Goal: Find specific page/section: Find specific page/section

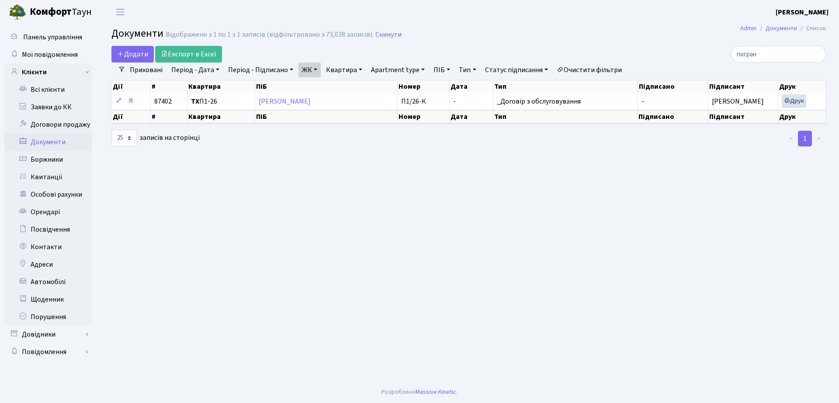
select select "25"
click at [35, 110] on link "Заявки до КК" at bounding box center [47, 106] width 87 height 17
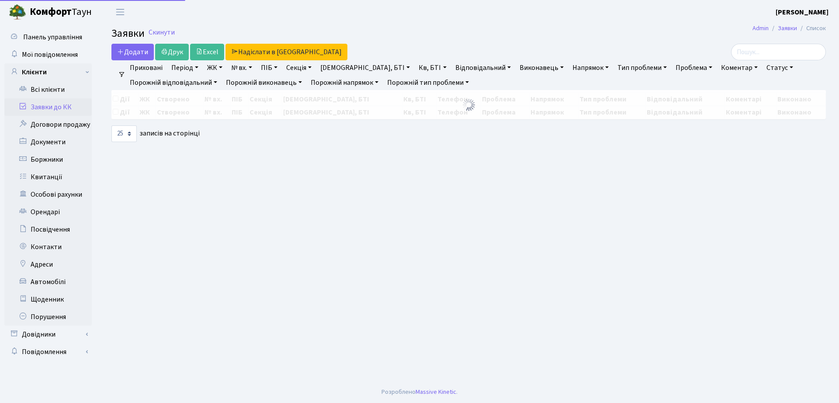
select select "25"
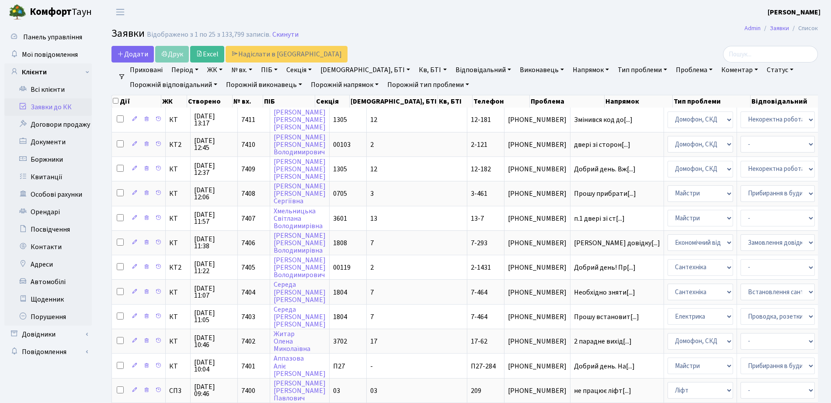
drag, startPoint x: 526, startPoint y: 153, endPoint x: 545, endPoint y: 45, distance: 109.5
click at [545, 45] on main "Admin Заявки Список Заявки Відображено з 1 по 25 з 133,799 записів. Скинути Дод…" at bounding box center [464, 392] width 732 height 736
click at [33, 94] on link "Всі клієнти" at bounding box center [47, 89] width 87 height 17
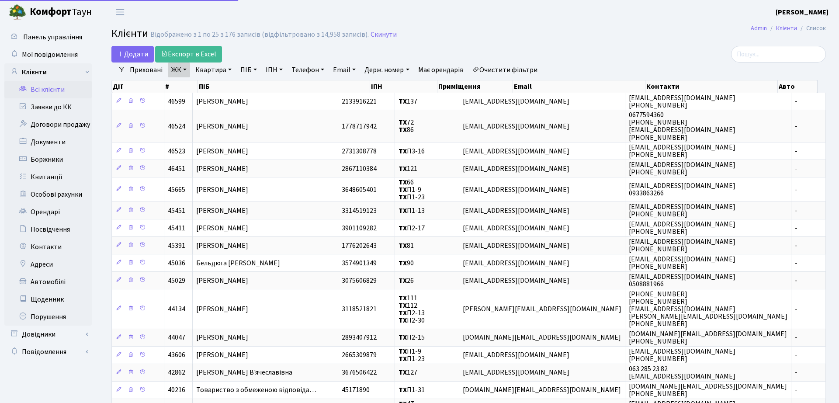
select select "25"
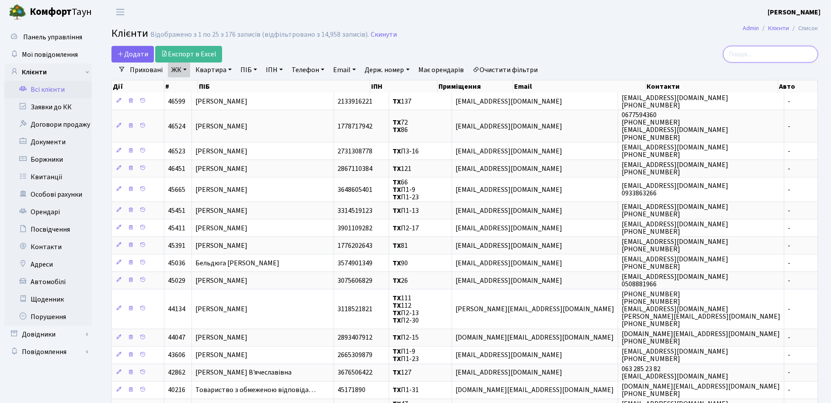
click at [744, 54] on input "search" at bounding box center [770, 54] width 95 height 17
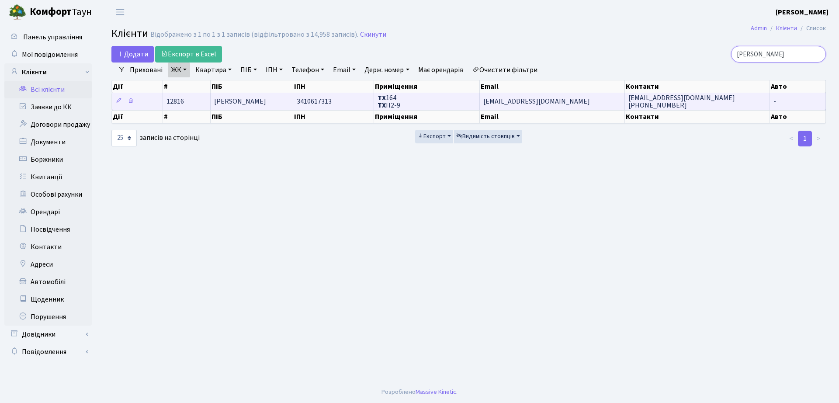
type input "тордія"
click at [416, 108] on td "ТХ 164 ТХ П2-9" at bounding box center [427, 101] width 106 height 17
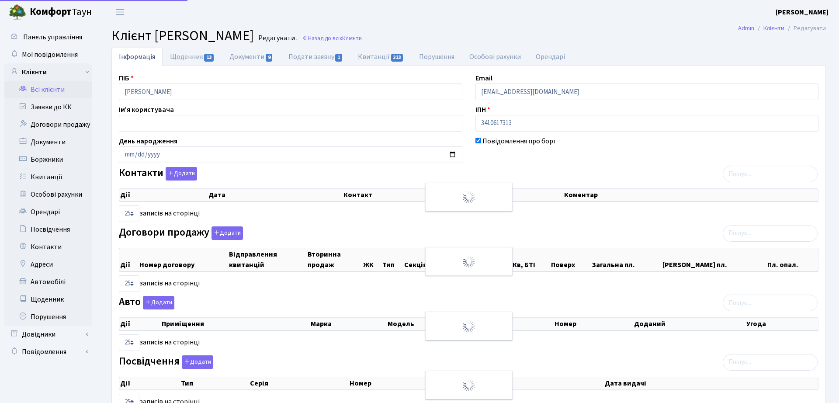
select select "25"
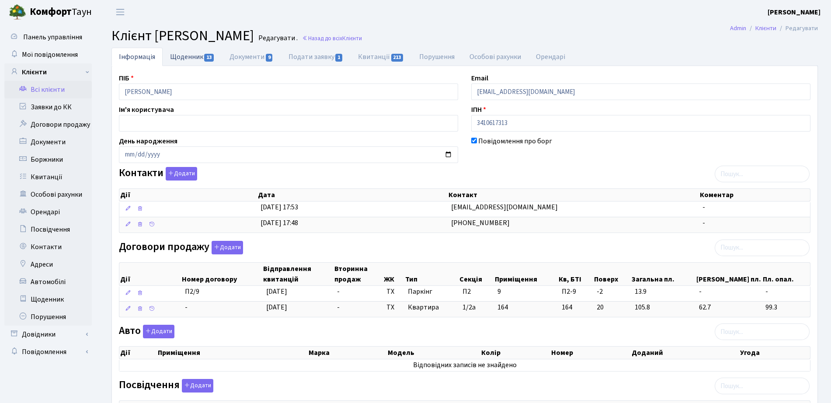
click at [214, 62] on link "Щоденник 13" at bounding box center [192, 57] width 59 height 18
select select "25"
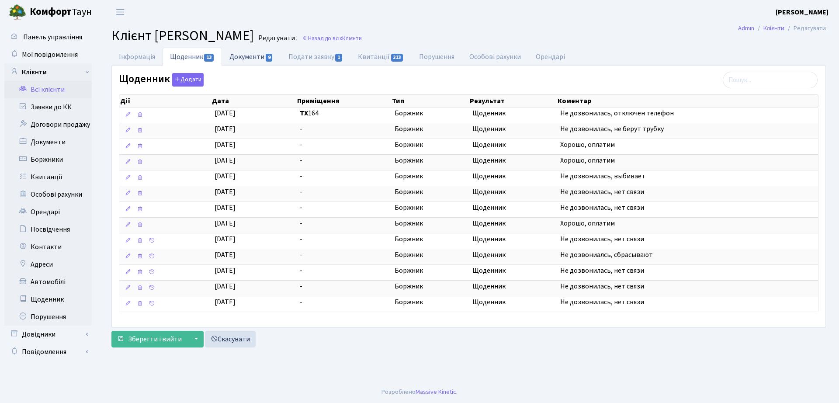
click at [246, 59] on link "Документи 9" at bounding box center [251, 57] width 59 height 18
select select "25"
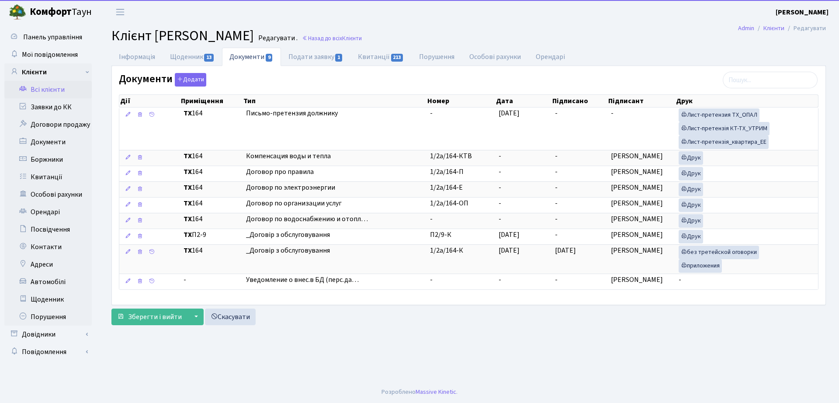
click at [324, 67] on div "Документи Додати Дії Приміщення Тип Номер Дата Підписано Підписант Дії" at bounding box center [468, 185] width 713 height 238
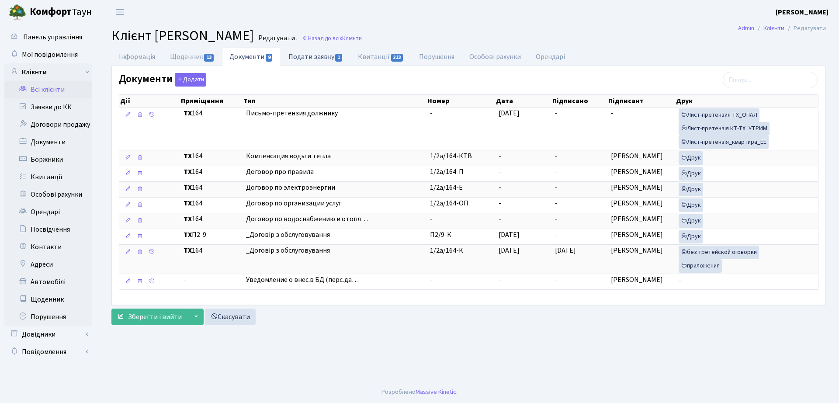
click at [320, 59] on link "Подати заявку 1" at bounding box center [315, 57] width 69 height 18
select select "25"
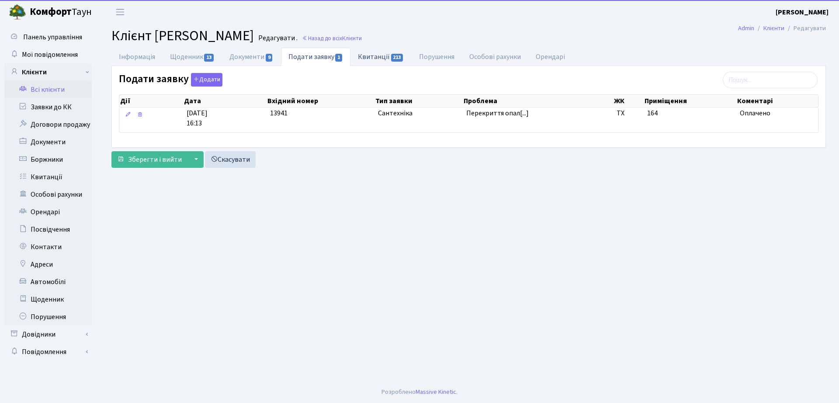
click at [386, 59] on link "Квитанції 213" at bounding box center [380, 57] width 61 height 18
select select "25"
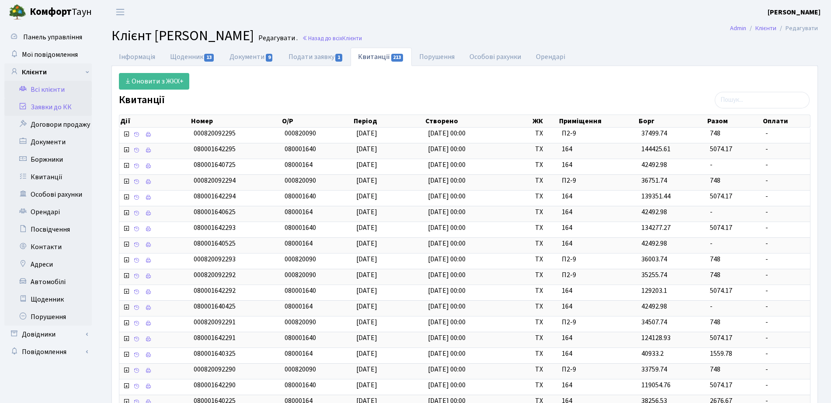
click at [38, 104] on link "Заявки до КК" at bounding box center [47, 106] width 87 height 17
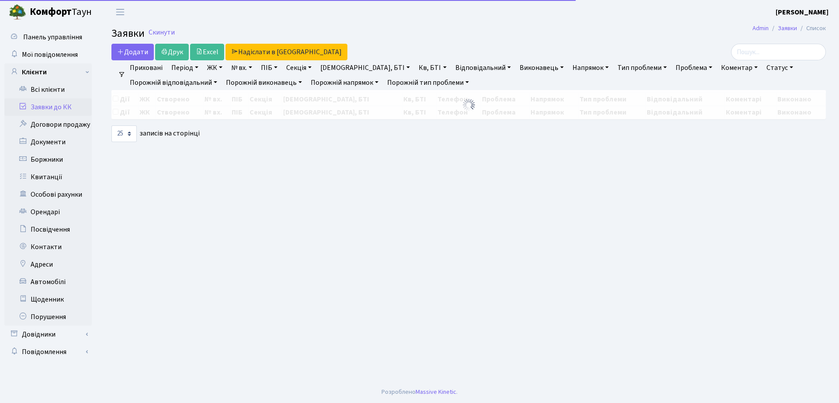
select select "25"
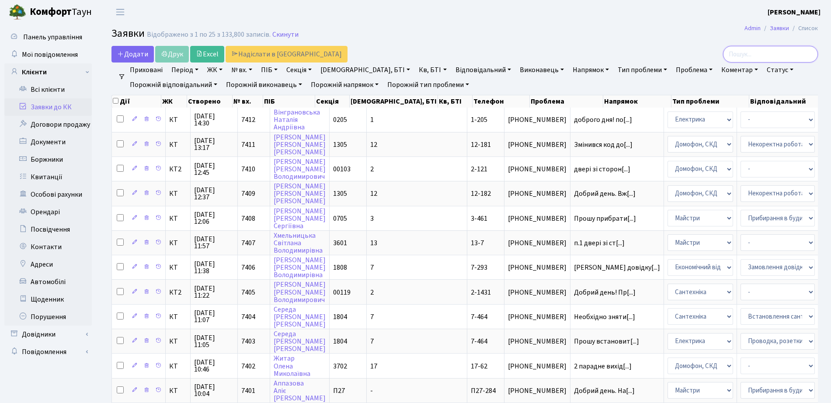
click at [773, 56] on input "search" at bounding box center [770, 54] width 95 height 17
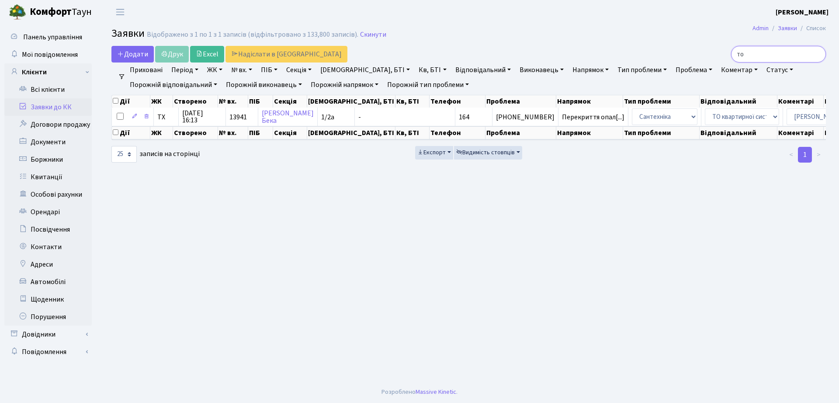
type input "т"
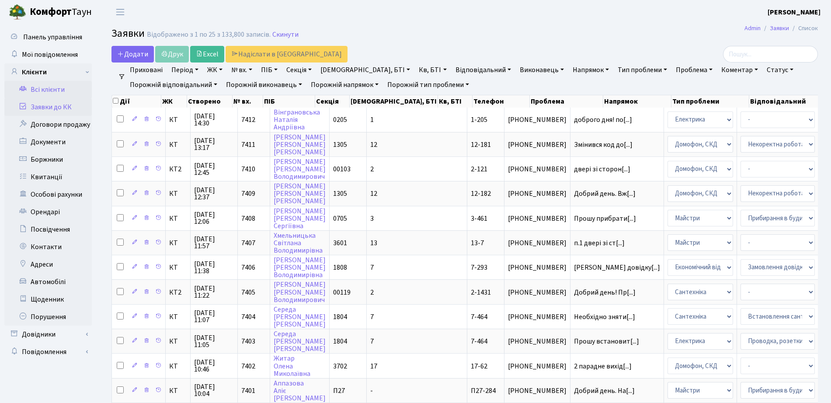
click at [61, 81] on link "Всі клієнти" at bounding box center [47, 89] width 87 height 17
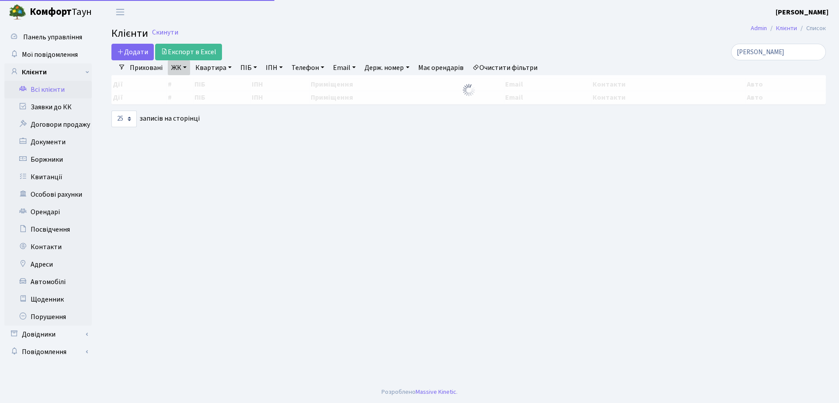
select select "25"
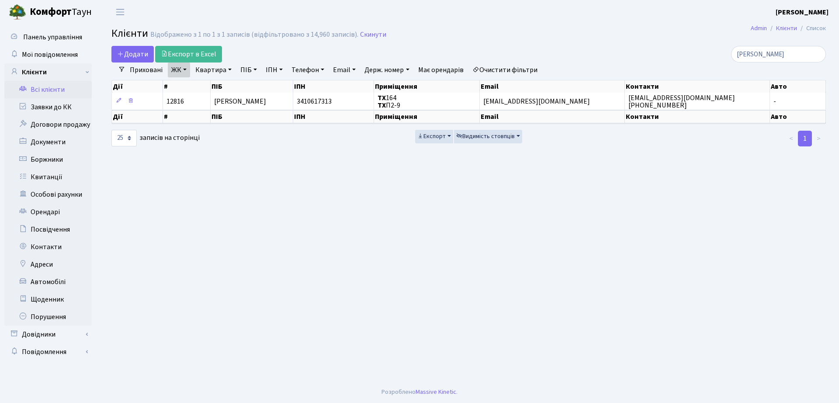
click at [172, 72] on link "ЖК" at bounding box center [179, 69] width 22 height 15
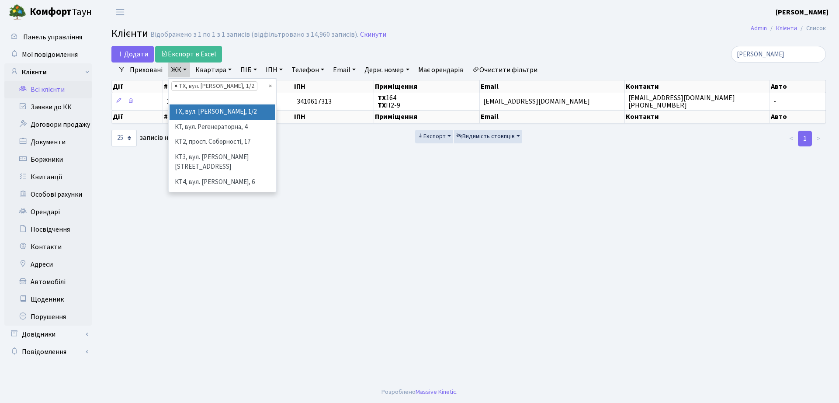
click at [175, 86] on span "×" at bounding box center [175, 86] width 3 height 9
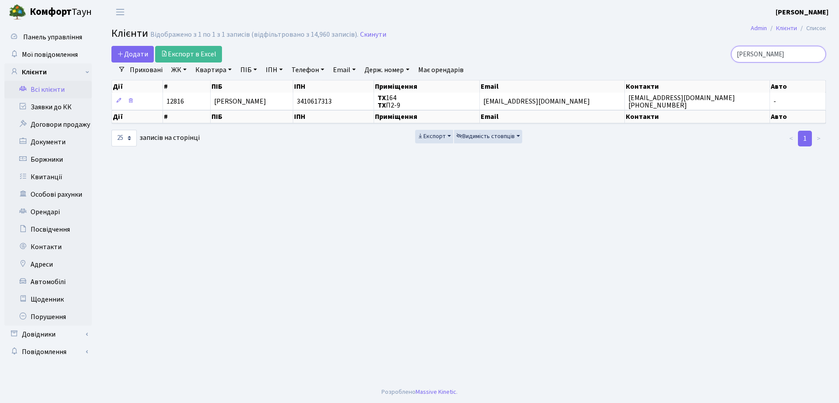
drag, startPoint x: 786, startPoint y: 54, endPoint x: 594, endPoint y: 54, distance: 192.7
click at [599, 53] on div "тордія" at bounding box center [710, 54] width 229 height 17
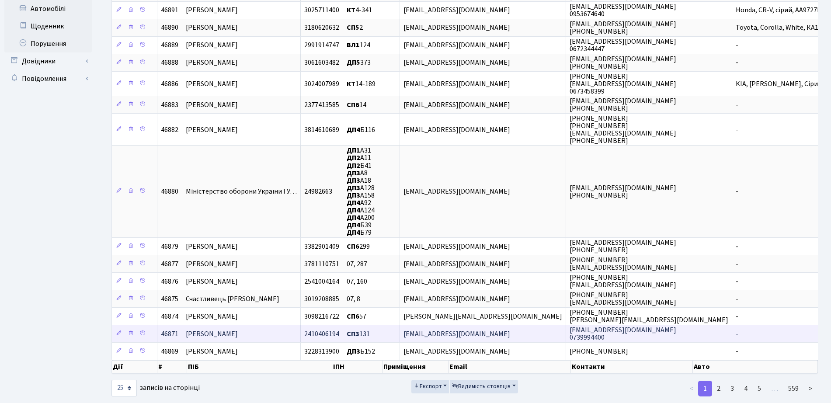
scroll to position [289, 0]
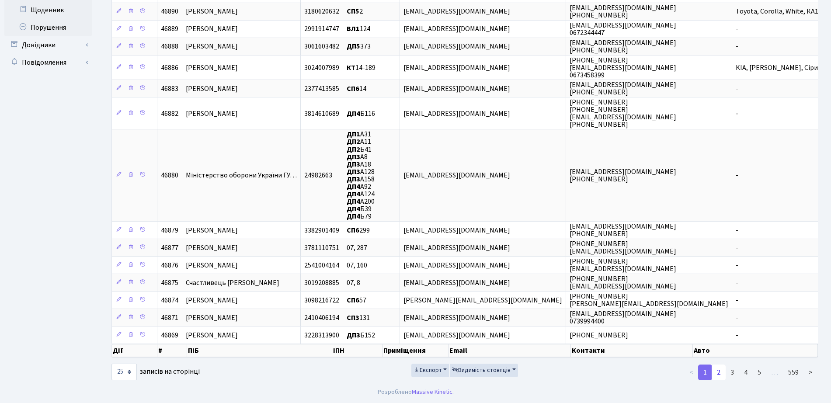
click at [723, 372] on link "2" at bounding box center [718, 372] width 14 height 16
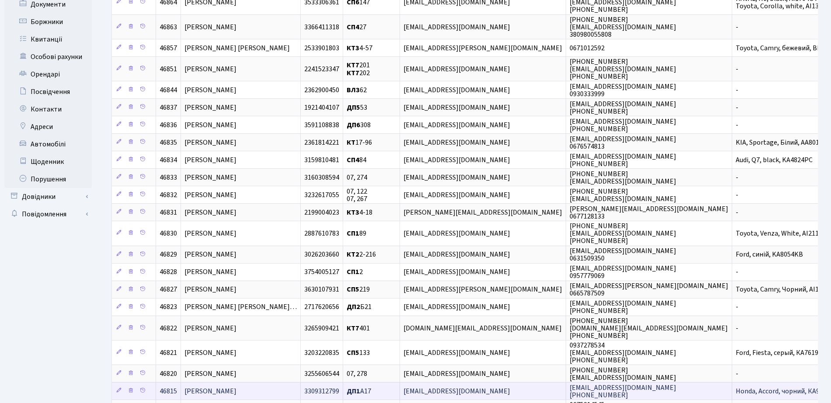
scroll to position [17, 0]
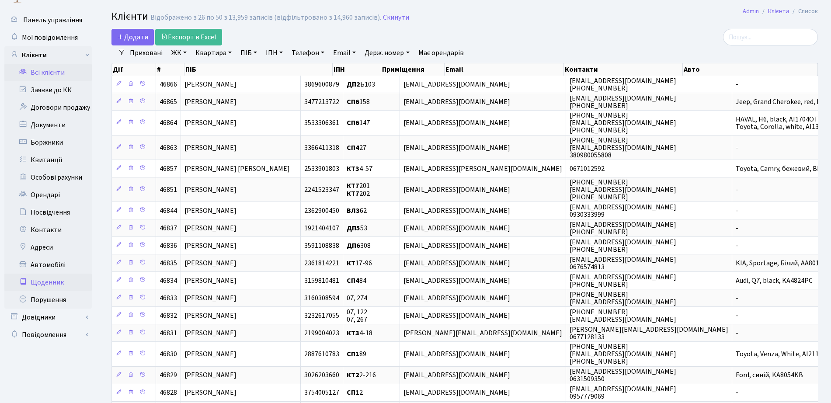
click at [40, 285] on link "Щоденник" at bounding box center [47, 281] width 87 height 17
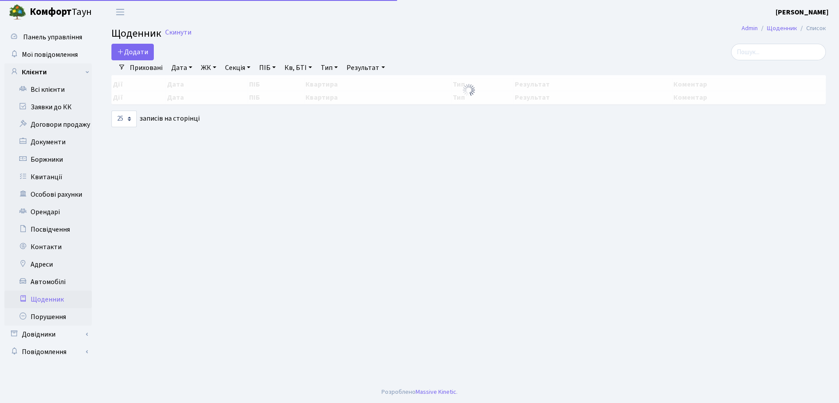
select select "25"
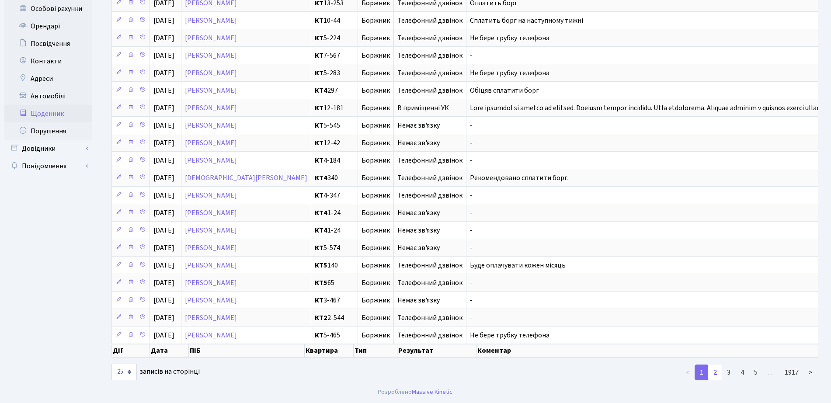
click at [715, 376] on link "2" at bounding box center [715, 372] width 14 height 16
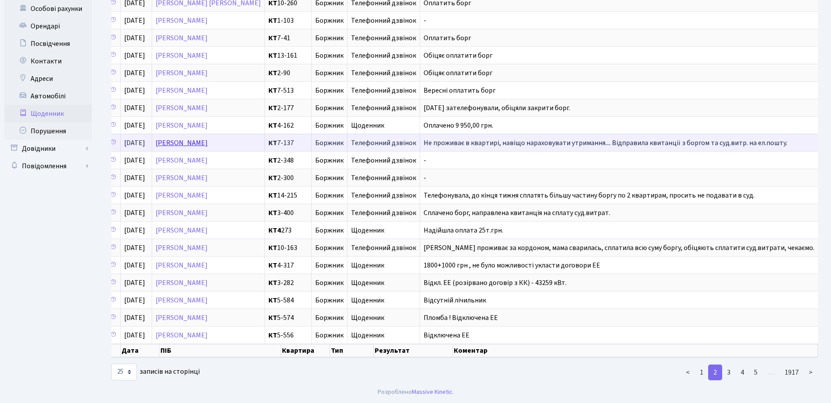
click at [208, 138] on link "Переверзєва Олена Костянтинівна" at bounding box center [182, 143] width 52 height 10
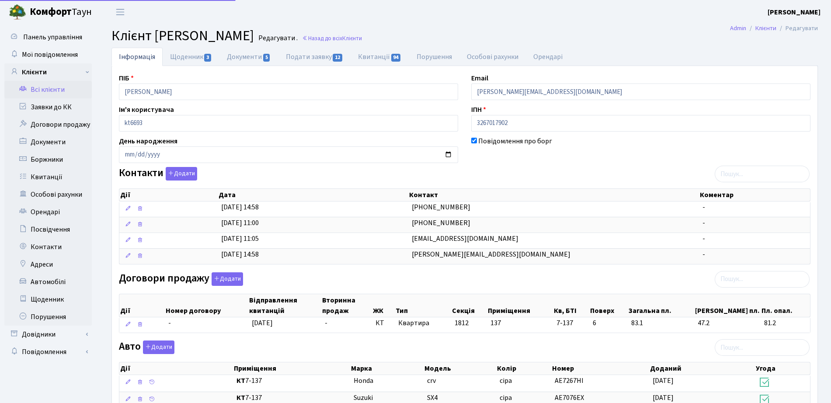
select select "25"
click at [190, 47] on main "Admin Клієнти Редагувати Клієнт Переверзєва Олена Костянтинівна Редагувати . На…" at bounding box center [464, 309] width 732 height 571
click at [194, 54] on link "Щоденник 3" at bounding box center [191, 57] width 57 height 18
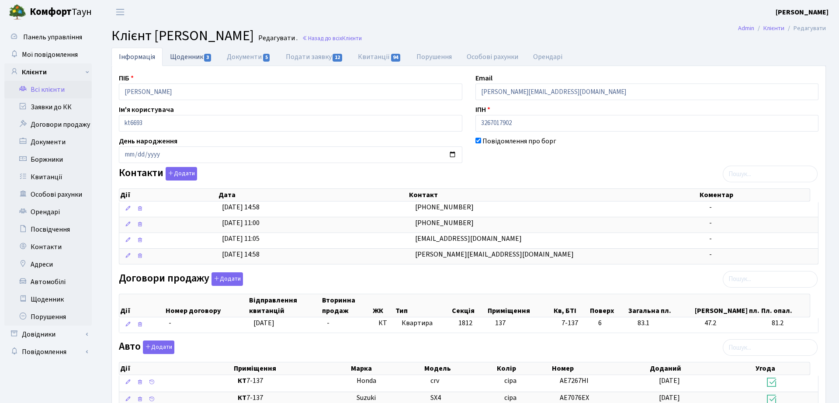
select select "25"
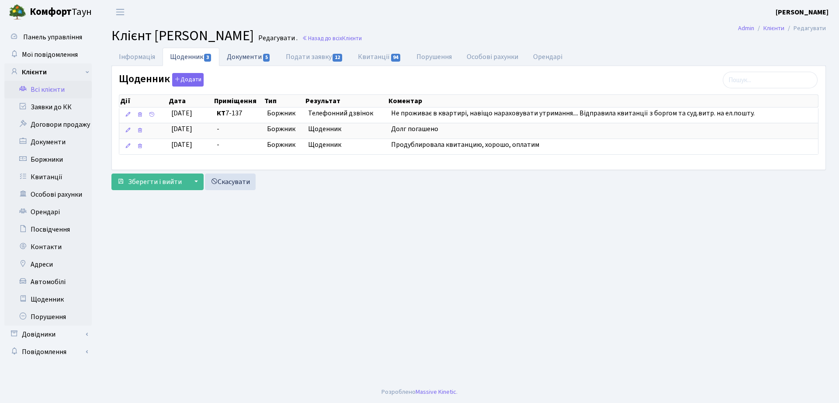
click at [252, 57] on link "Документи 5" at bounding box center [248, 57] width 59 height 18
select select "25"
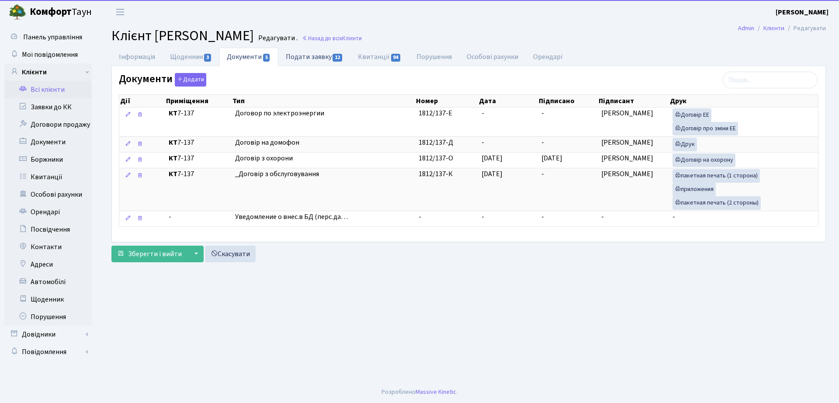
click at [330, 59] on link "Подати заявку 12" at bounding box center [314, 57] width 72 height 18
select select "25"
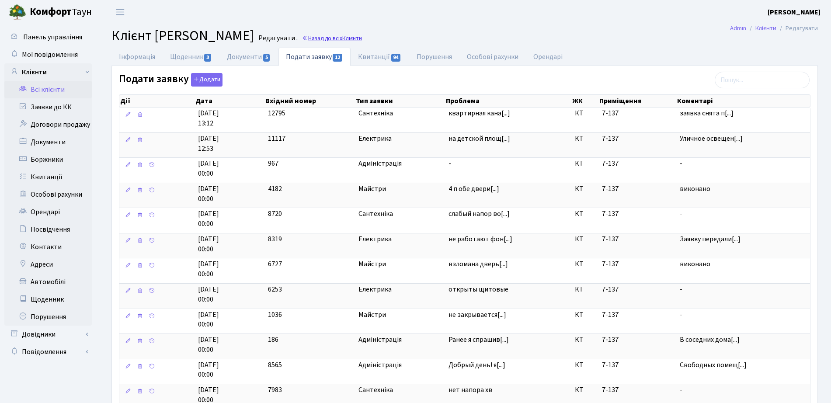
click at [362, 42] on link "Назад до всіх Клієнти" at bounding box center [332, 38] width 60 height 8
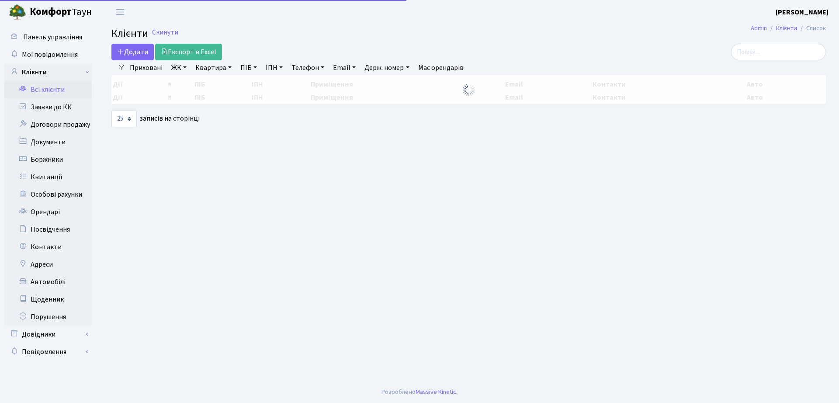
select select "25"
